Goal: Use online tool/utility

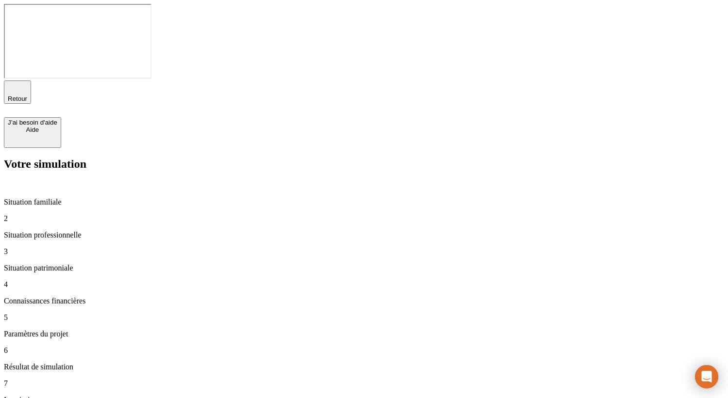
click at [14, 82] on icon "button" at bounding box center [18, 88] width 12 height 12
